Goal: Find specific page/section

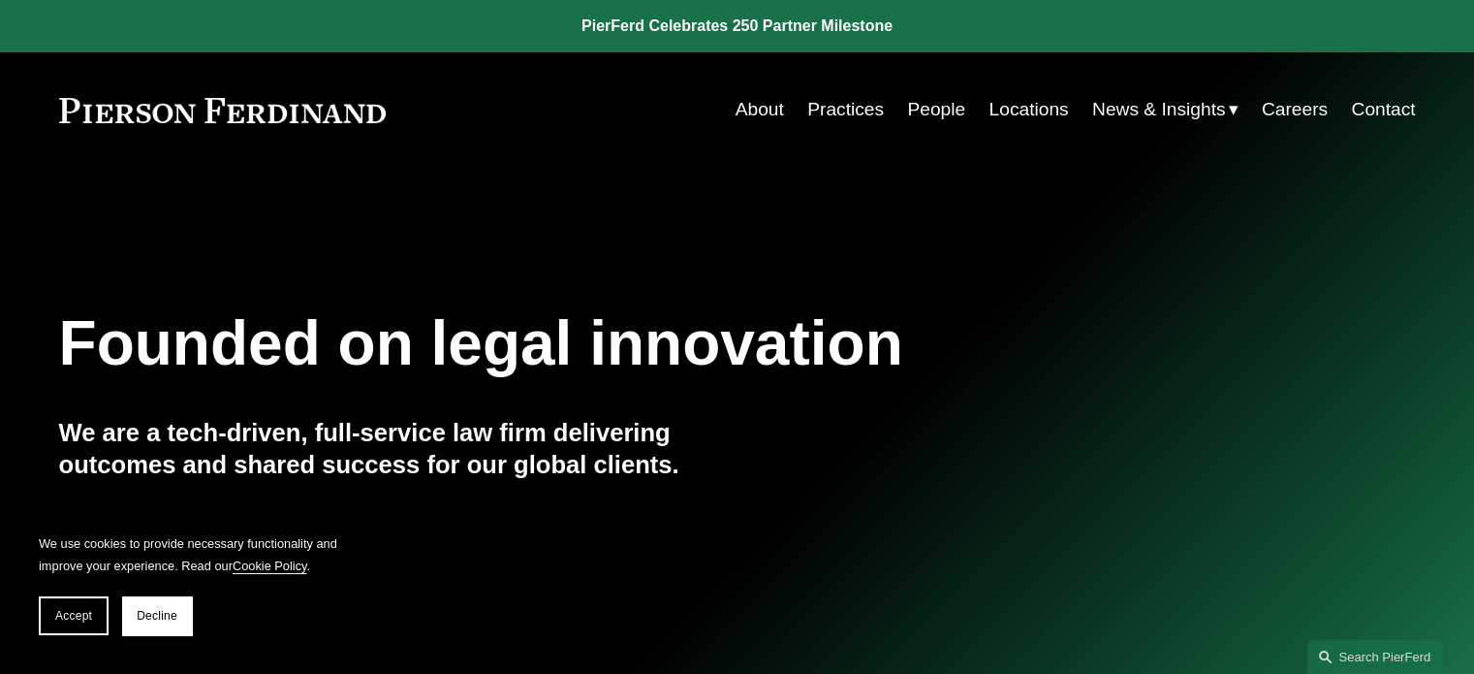
click at [1004, 111] on link "Locations" at bounding box center [1028, 109] width 79 height 37
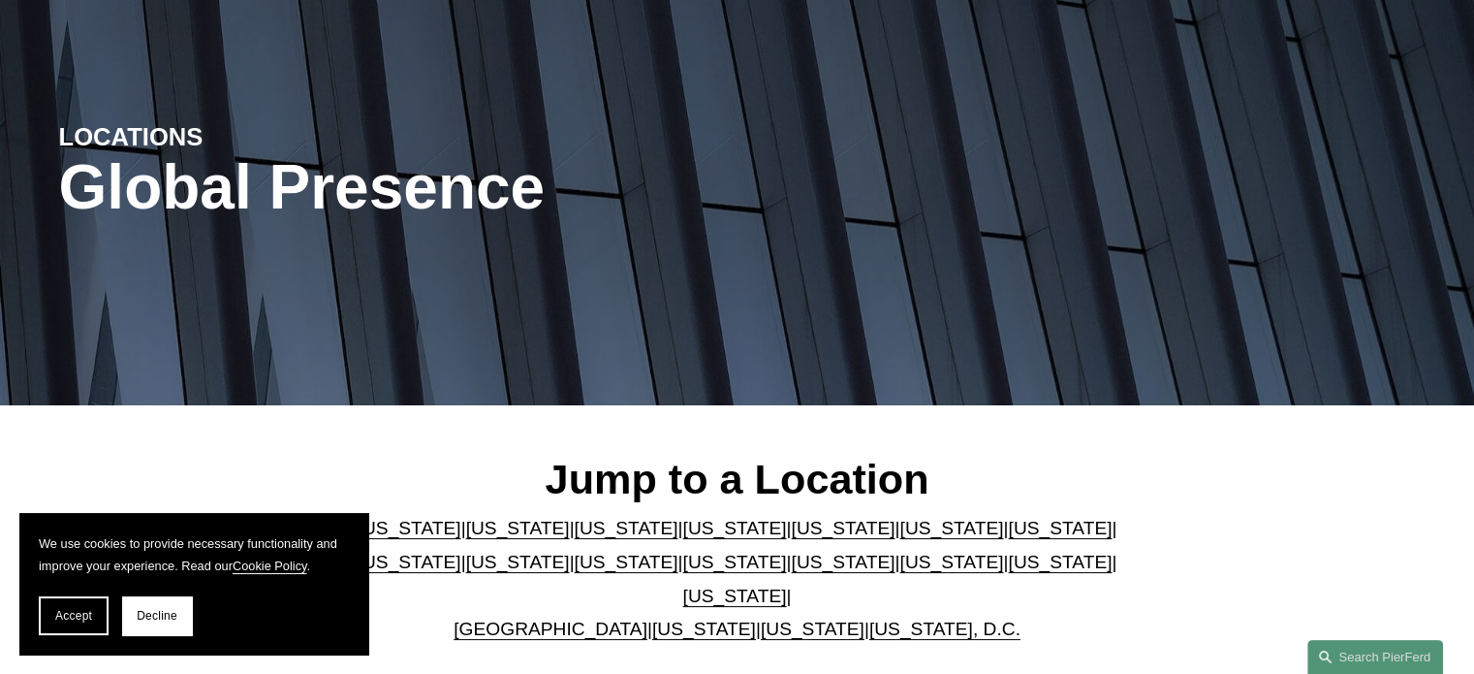
scroll to position [291, 0]
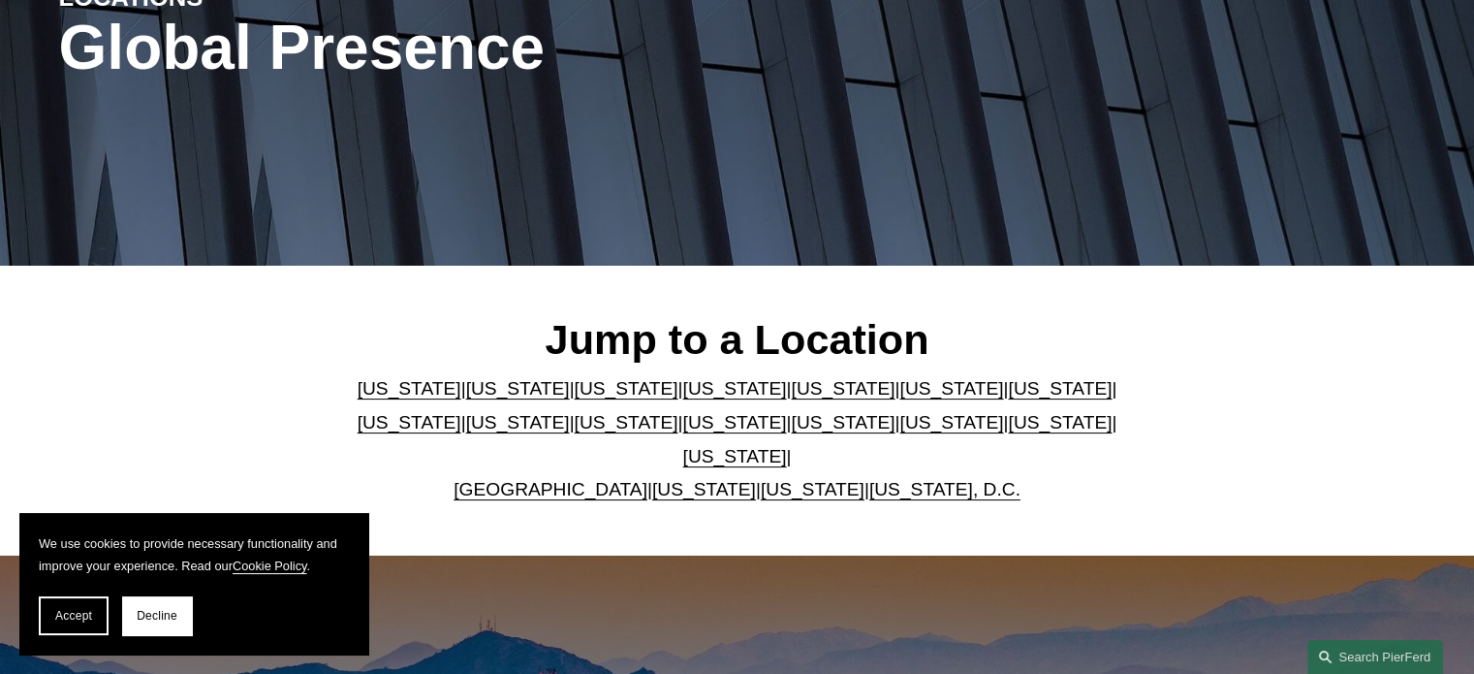
click at [461, 412] on link "[US_STATE]" at bounding box center [410, 422] width 104 height 20
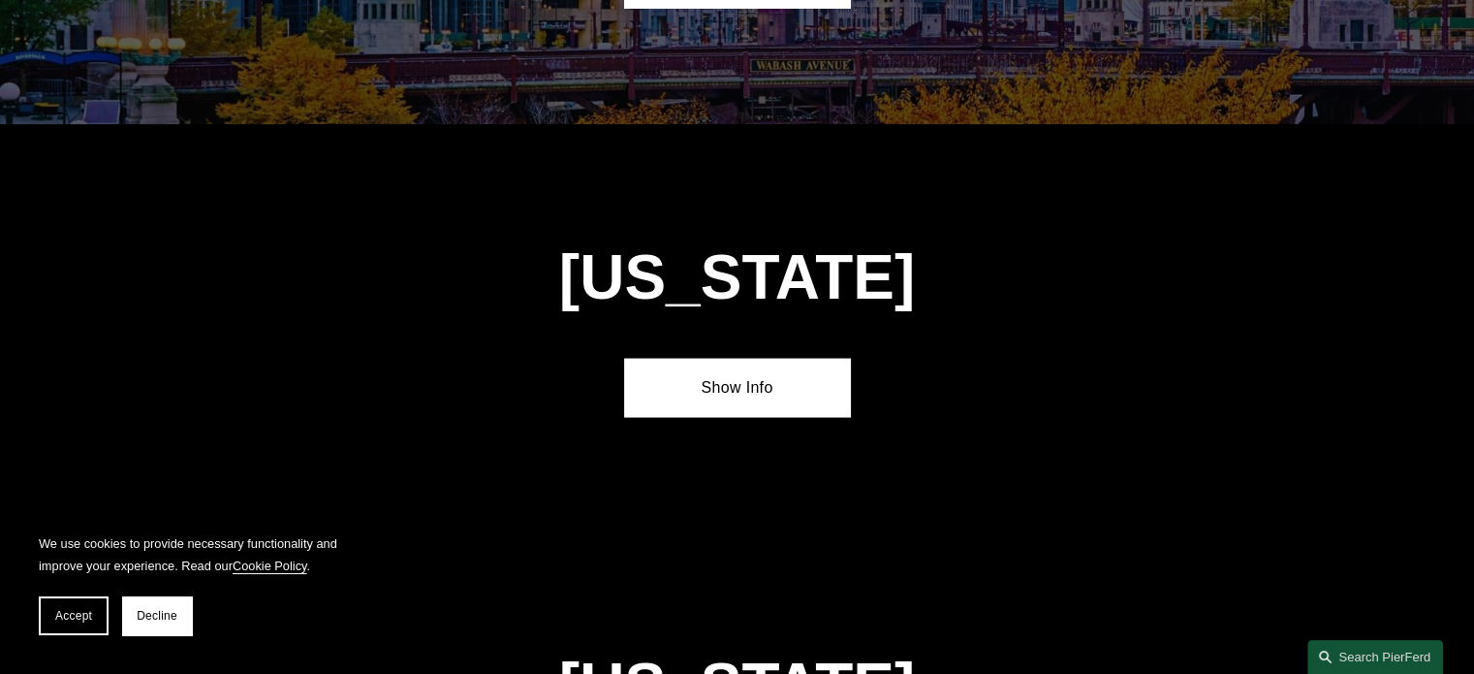
scroll to position [3690, 0]
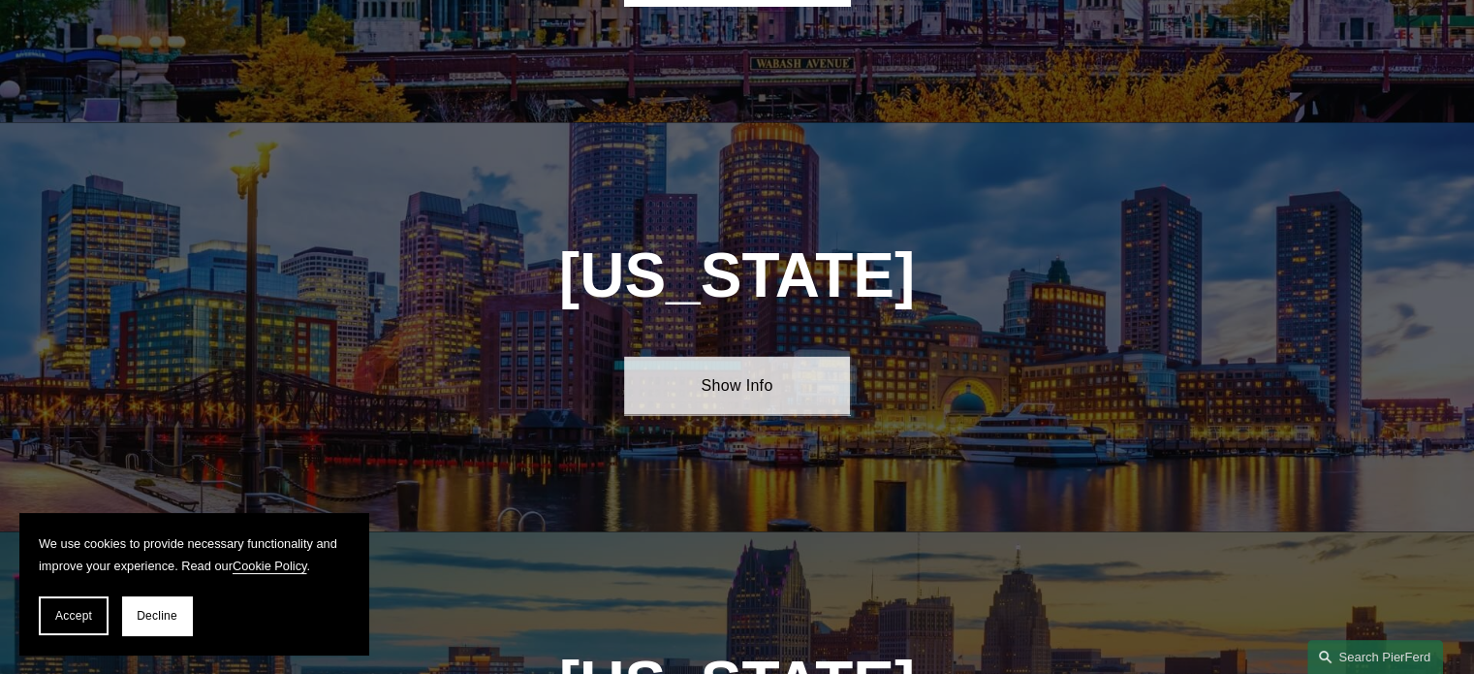
click at [715, 357] on link "Show Info" at bounding box center [737, 386] width 226 height 58
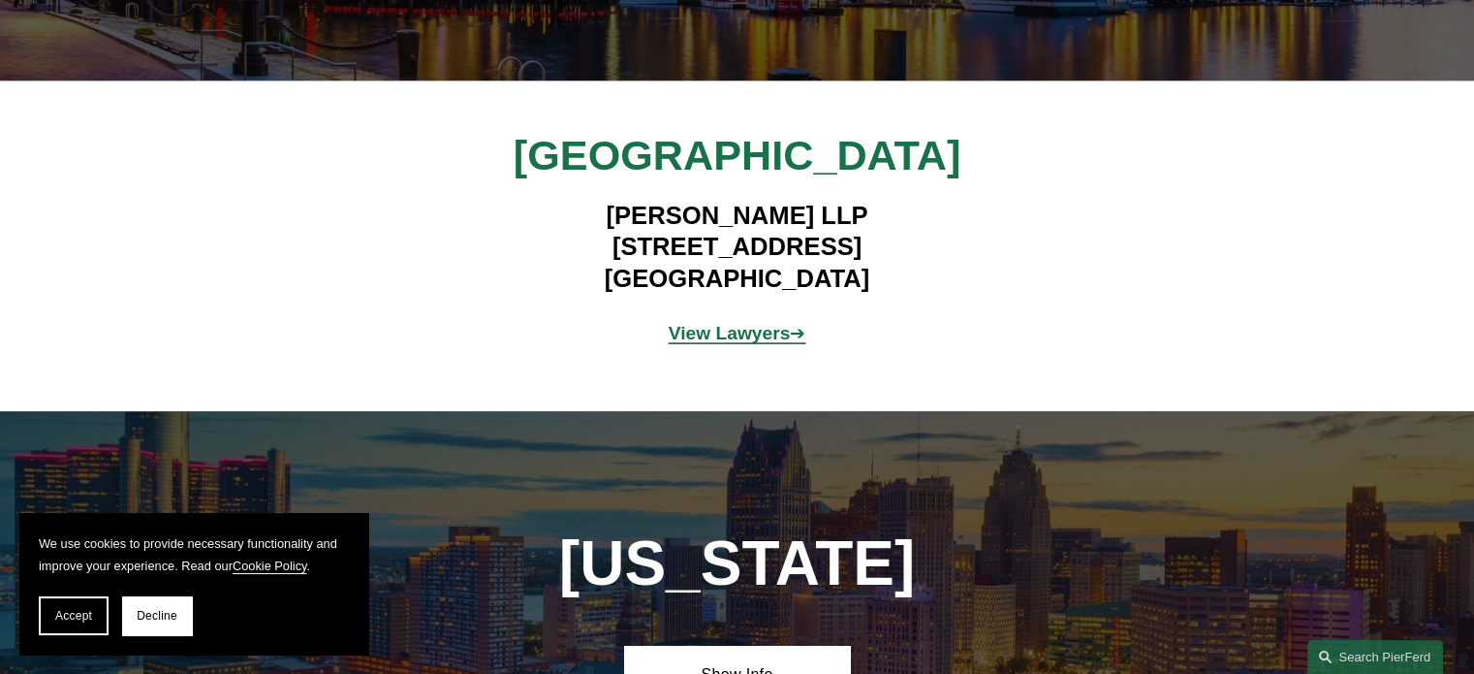
scroll to position [4175, 0]
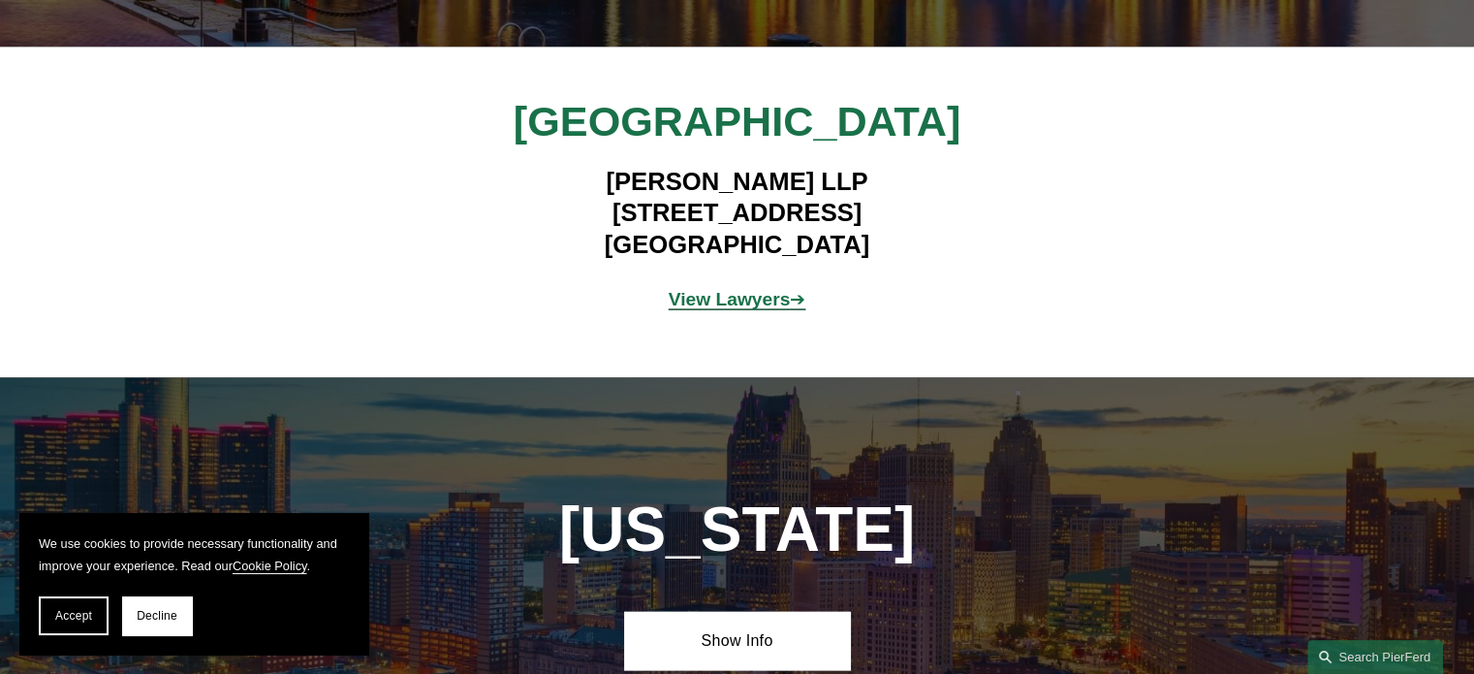
click at [737, 289] on strong "View Lawyers" at bounding box center [730, 299] width 122 height 20
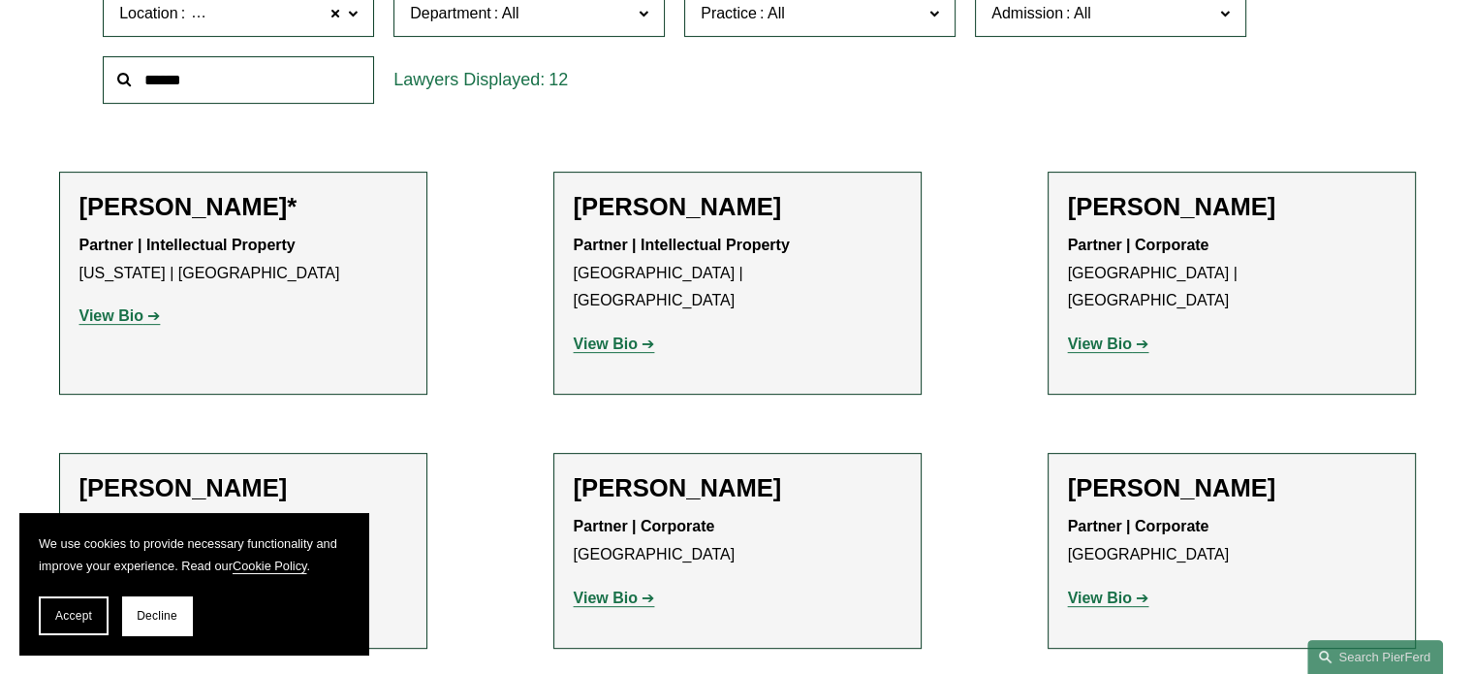
scroll to position [872, 0]
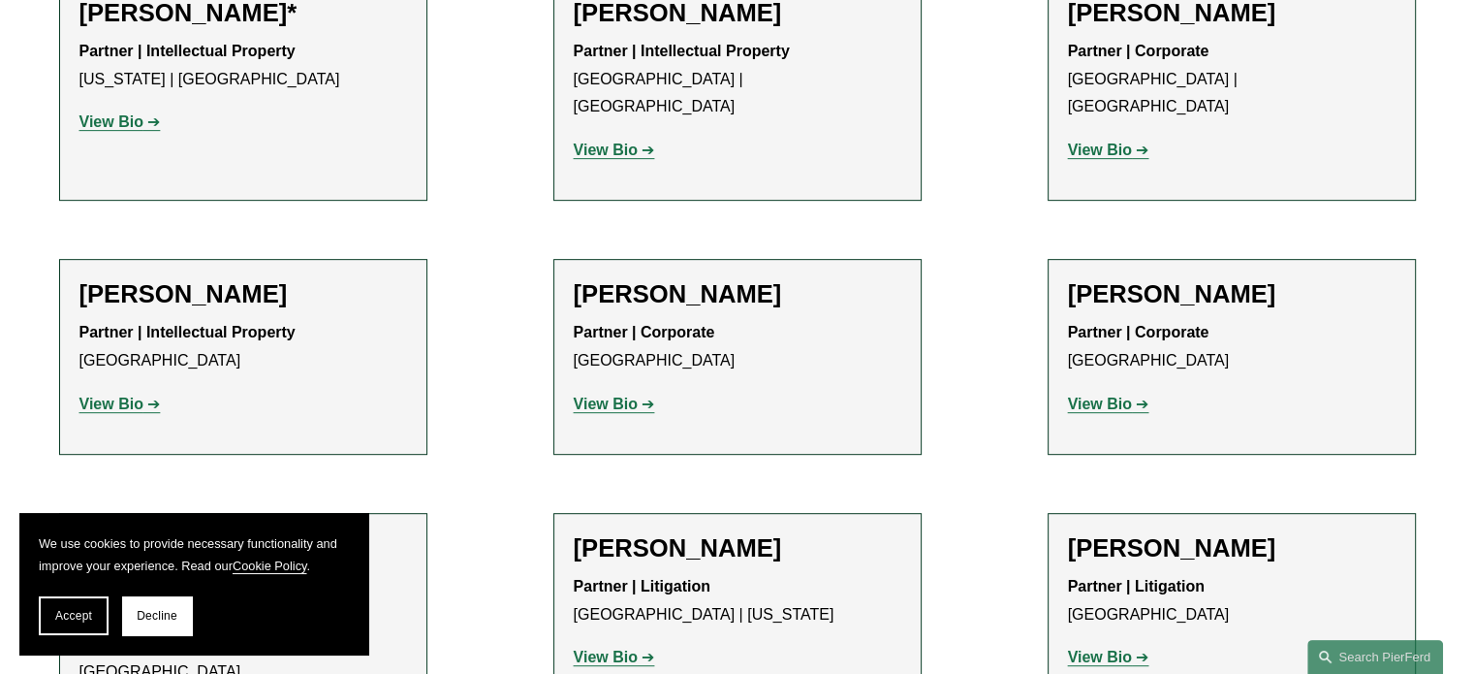
click at [1085, 395] on strong "View Bio" at bounding box center [1100, 403] width 64 height 16
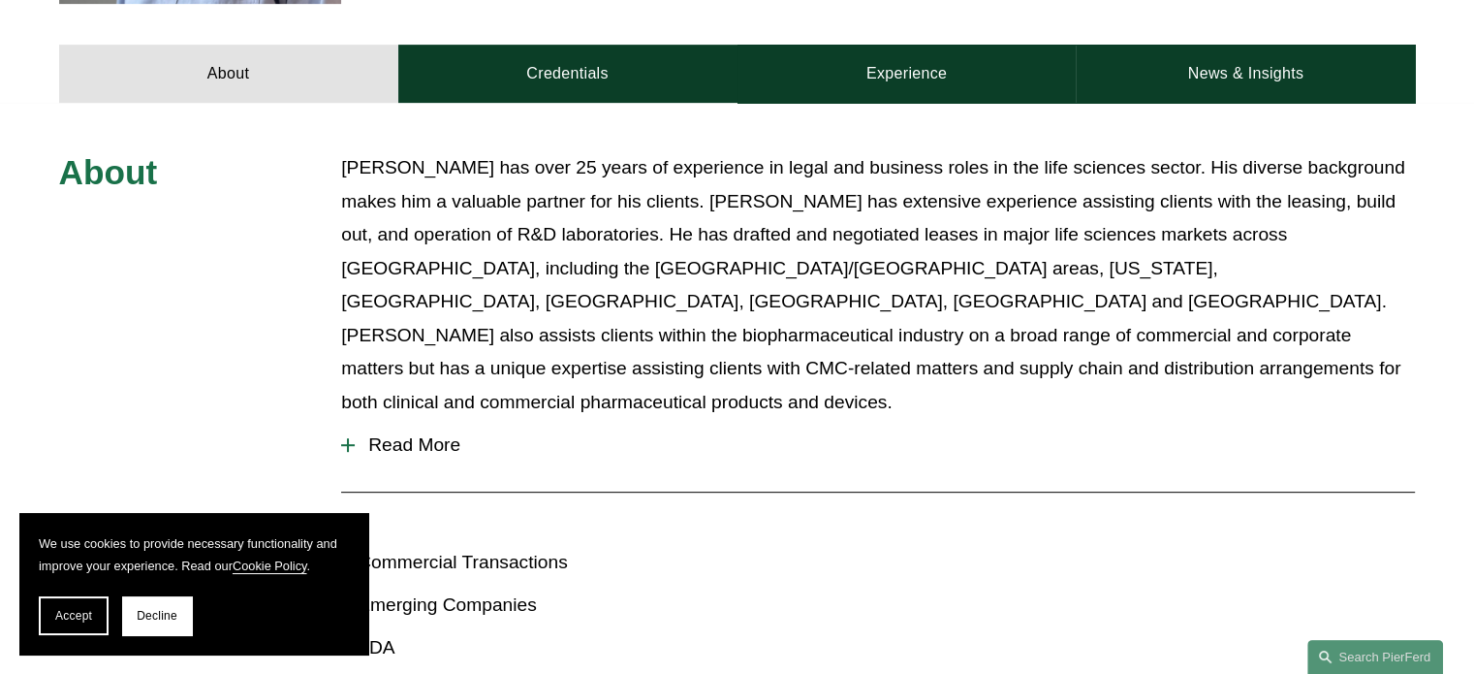
scroll to position [872, 0]
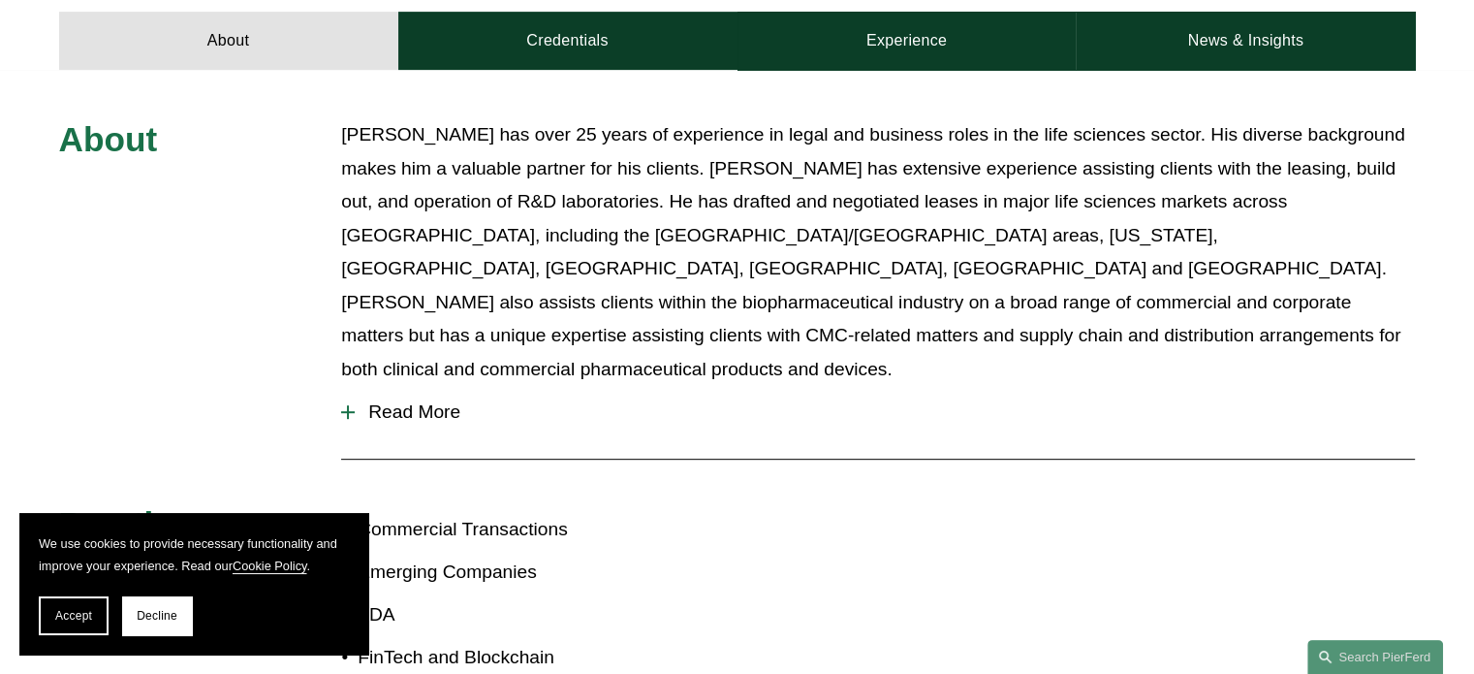
click at [431, 401] on span "Read More" at bounding box center [885, 411] width 1060 height 21
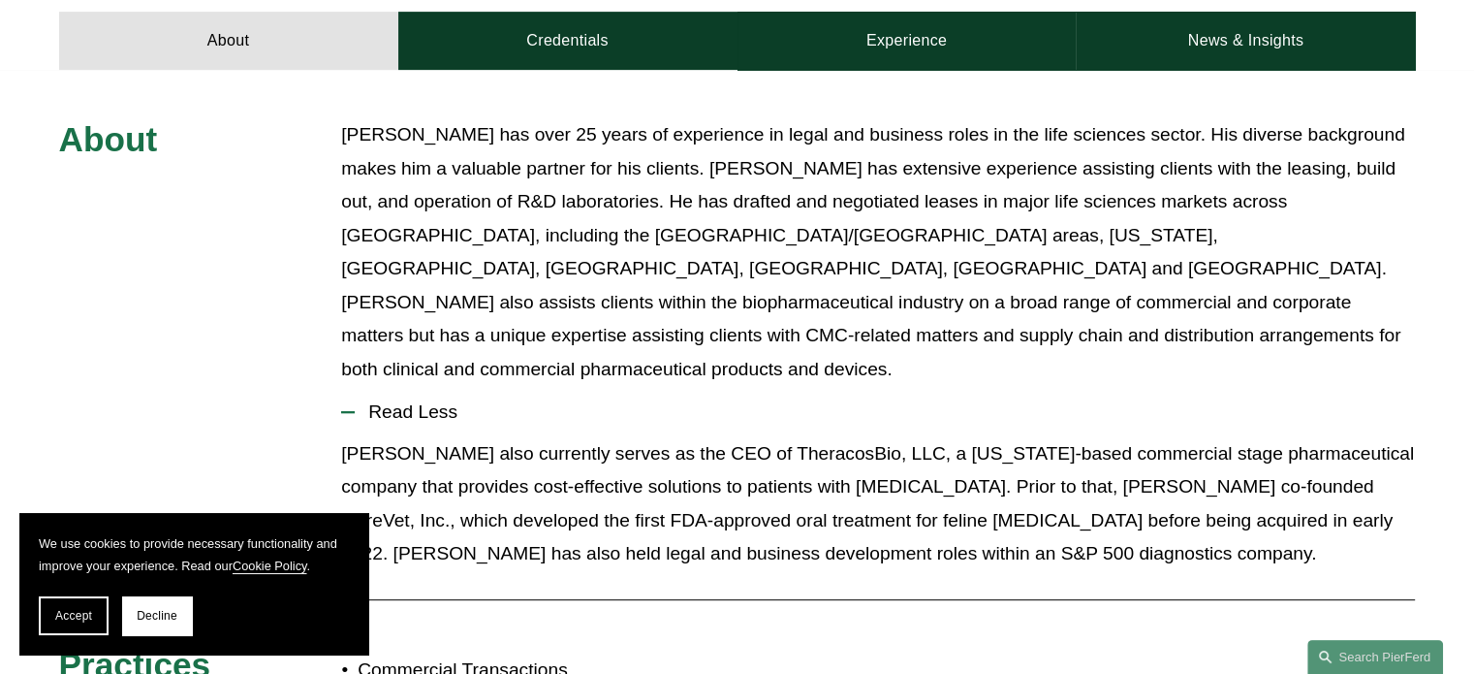
scroll to position [1066, 0]
